Goal: Task Accomplishment & Management: Manage account settings

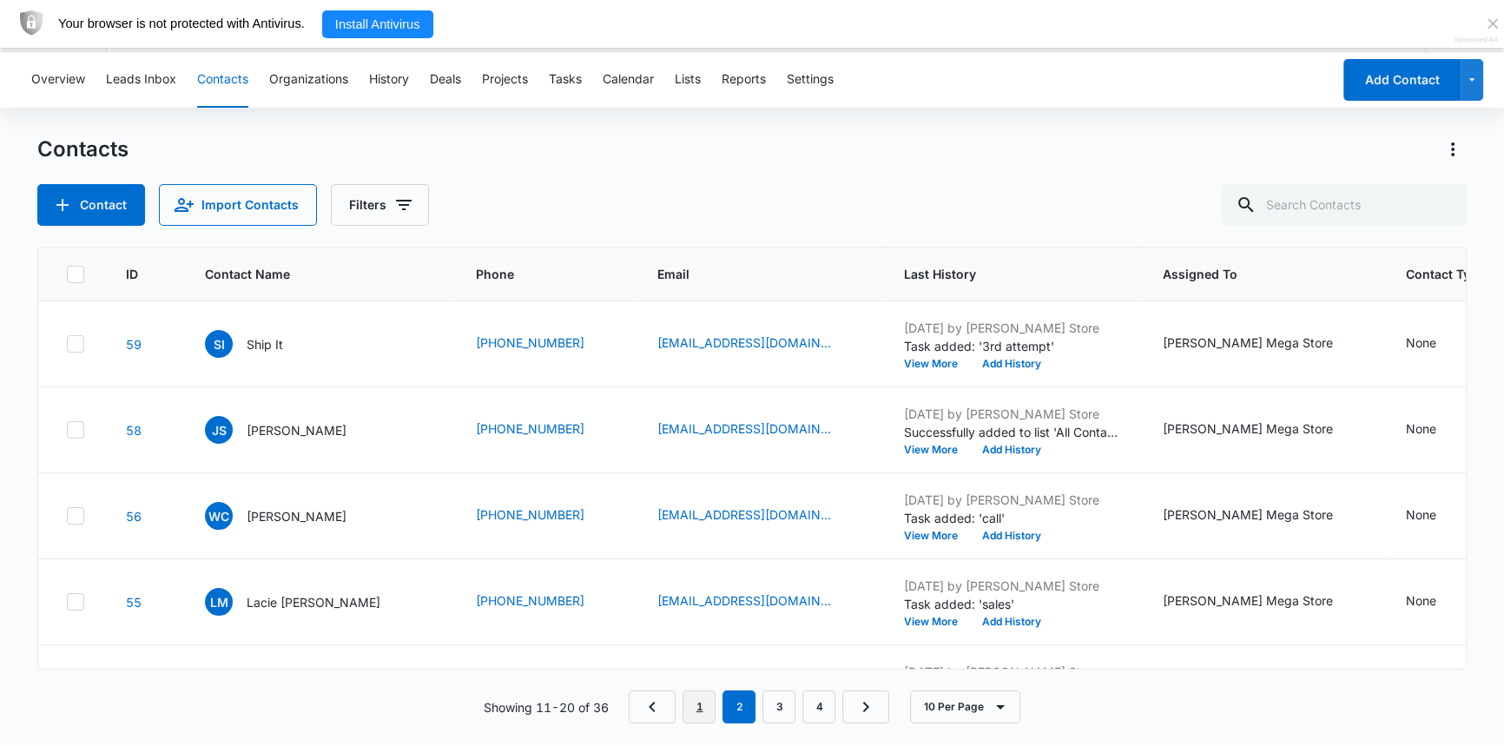
click at [704, 709] on link "1" at bounding box center [699, 707] width 33 height 33
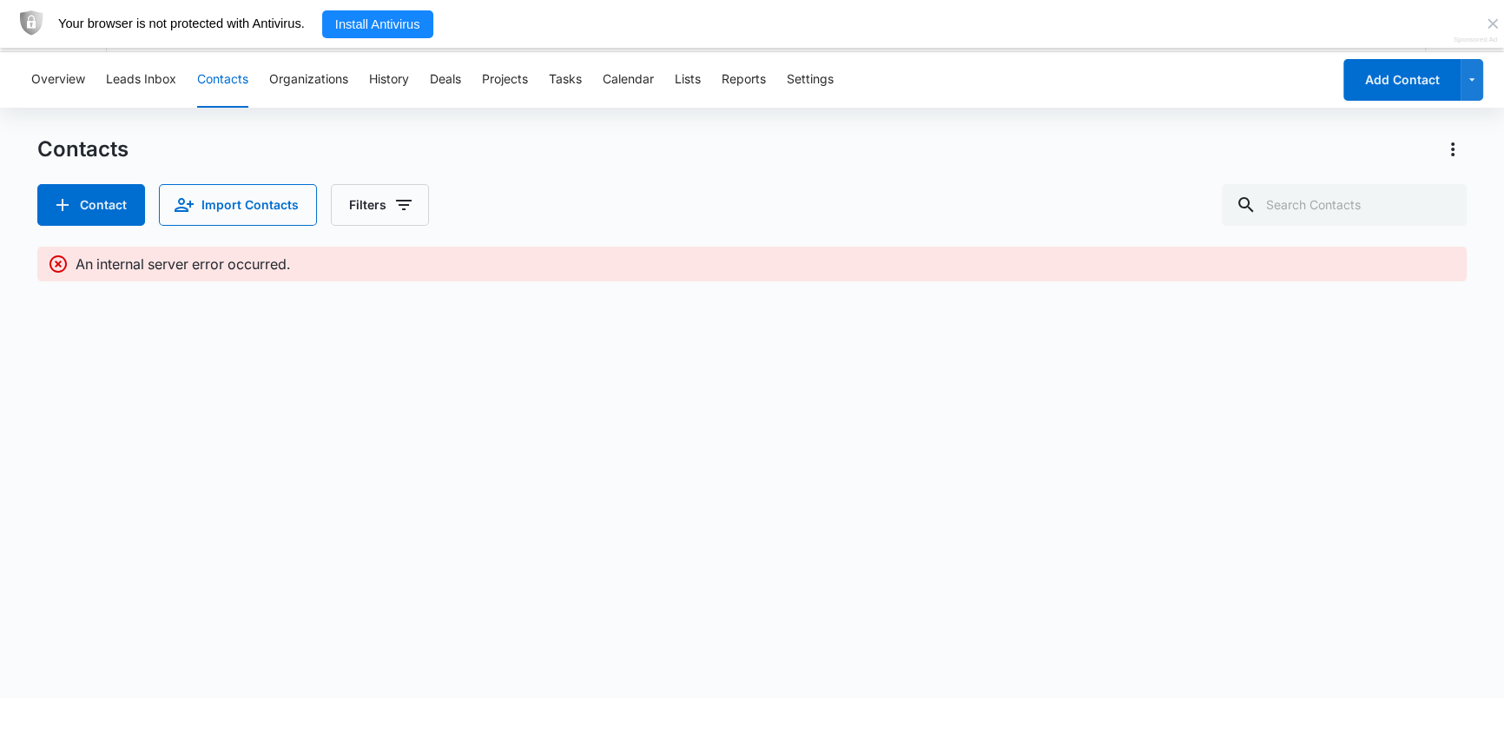
click at [223, 80] on button "Contacts" at bounding box center [222, 80] width 51 height 56
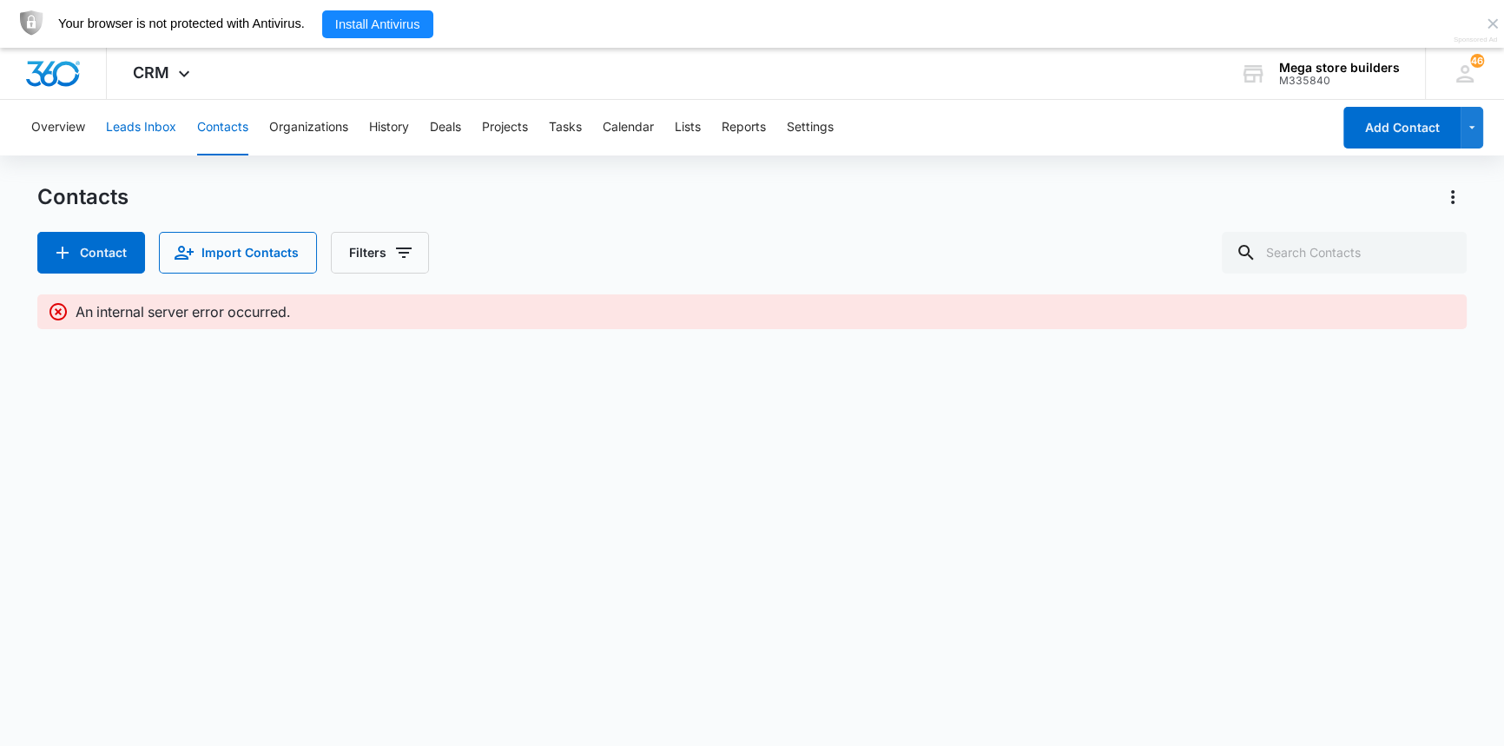
click at [165, 129] on button "Leads Inbox" at bounding box center [141, 128] width 70 height 56
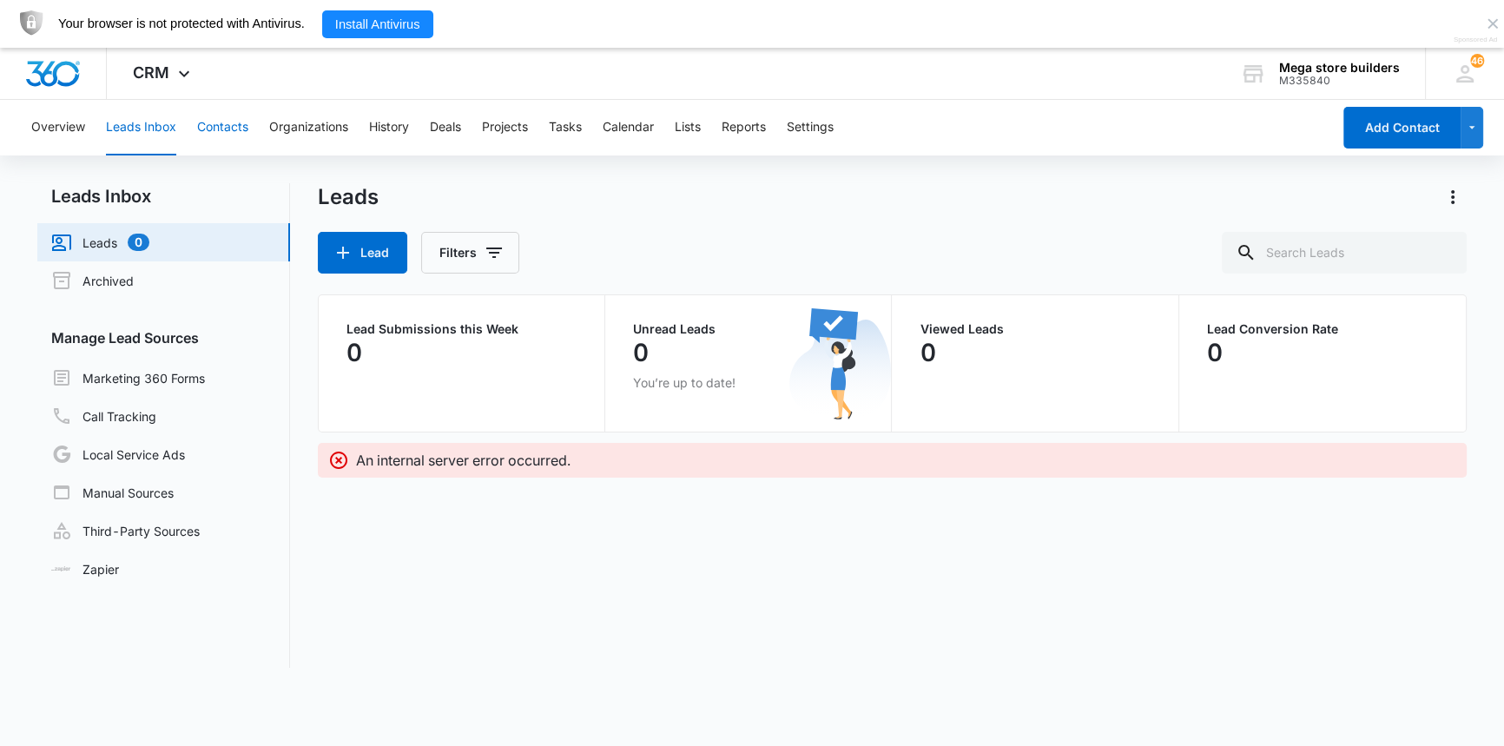
click at [241, 130] on button "Contacts" at bounding box center [222, 128] width 51 height 56
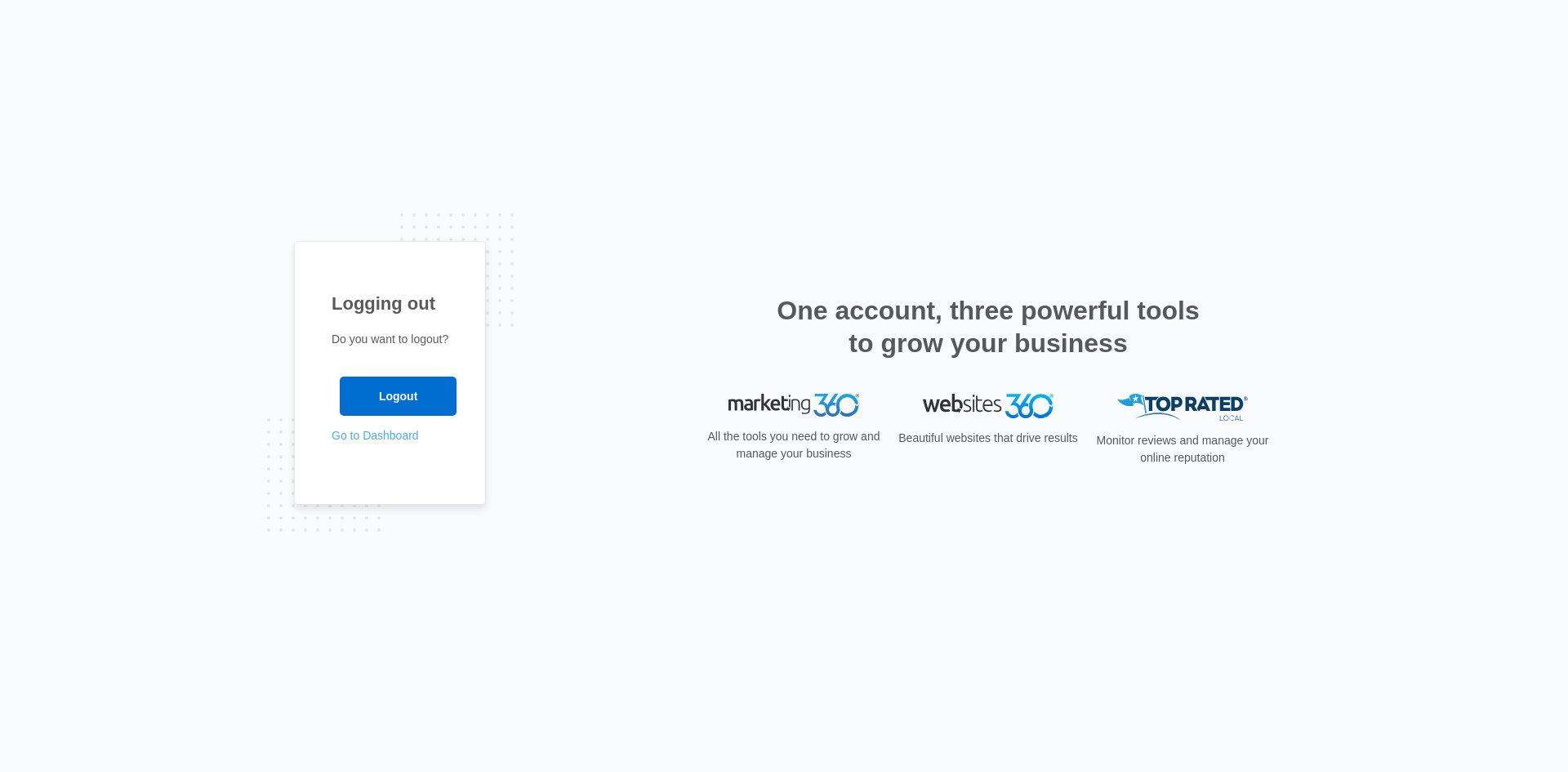
click at [391, 433] on link "Go to Dashboard" at bounding box center [375, 435] width 87 height 13
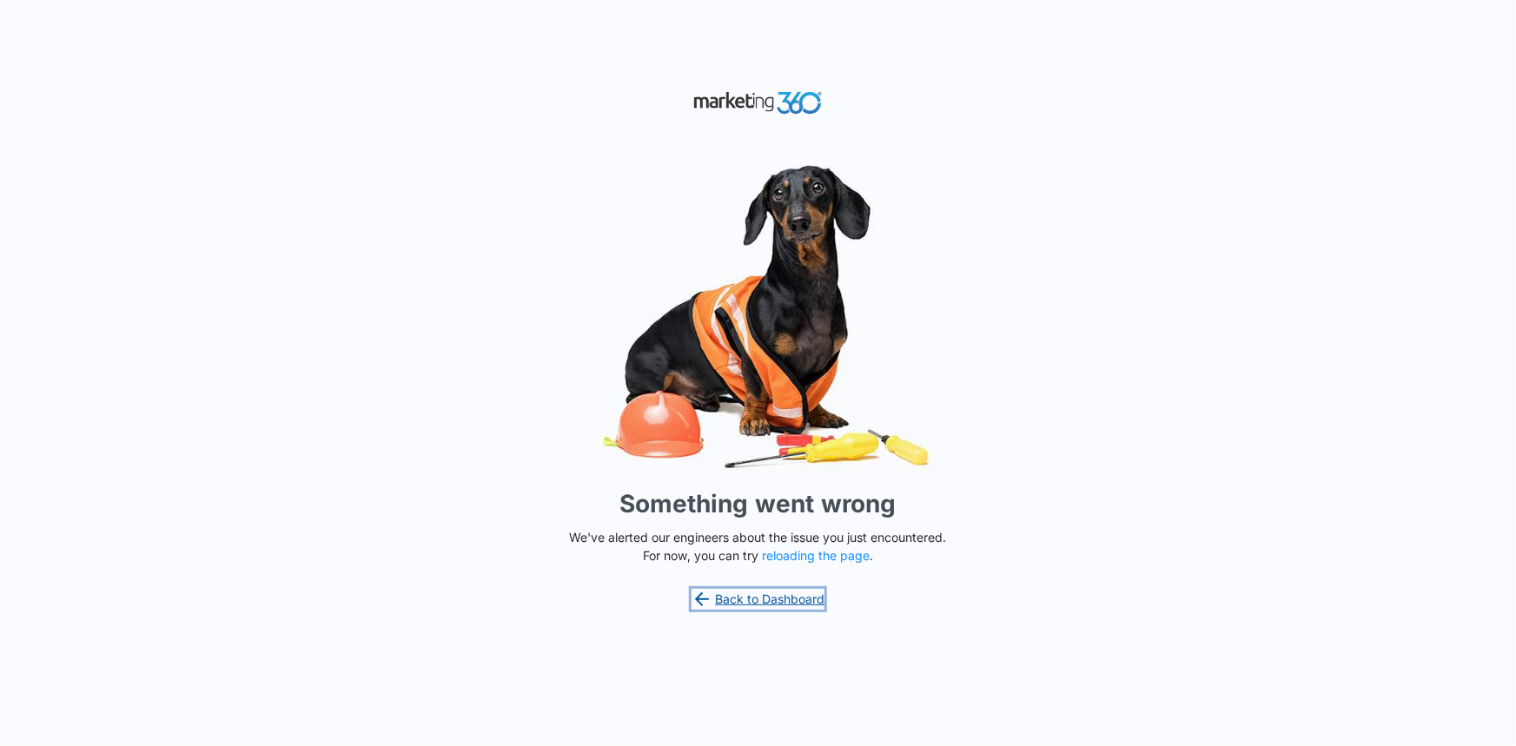
click at [775, 598] on link "Back to Dashboard" at bounding box center [758, 599] width 134 height 21
